Goal: Task Accomplishment & Management: Use online tool/utility

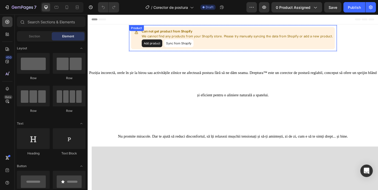
click at [187, 43] on button "Sync from Shopify" at bounding box center [185, 45] width 31 height 8
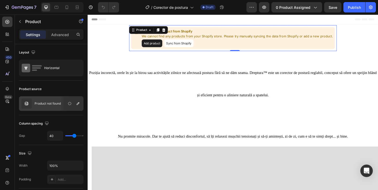
click at [184, 44] on button "Sync from Shopify" at bounding box center [185, 45] width 31 height 8
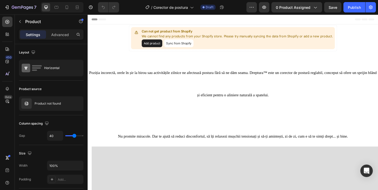
click at [165, 47] on button "Add product" at bounding box center [156, 45] width 22 height 8
click at [182, 45] on button "Sync from Shopify" at bounding box center [185, 45] width 31 height 8
click at [158, 46] on button "Add product" at bounding box center [156, 45] width 22 height 8
click at [160, 50] on div "Can not get product from Shopify We cannot find any products from your Shopify …" at bounding box center [243, 40] width 219 height 24
click at [160, 48] on button "Add product" at bounding box center [156, 45] width 22 height 8
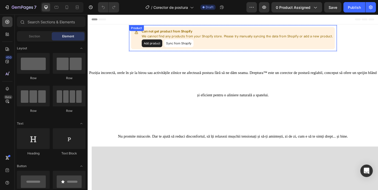
click at [183, 45] on button "Sync from Shopify" at bounding box center [185, 45] width 31 height 8
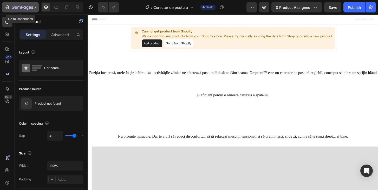
click at [9, 6] on icon "button" at bounding box center [6, 7] width 5 height 5
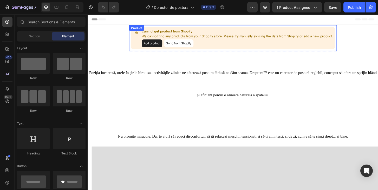
click at [189, 45] on button "Sync from Shopify" at bounding box center [185, 45] width 31 height 8
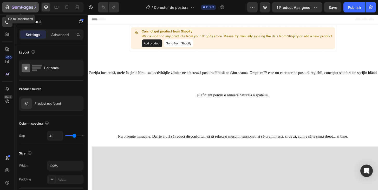
click at [8, 6] on icon "button" at bounding box center [6, 7] width 5 height 5
